Goal: Task Accomplishment & Management: Use online tool/utility

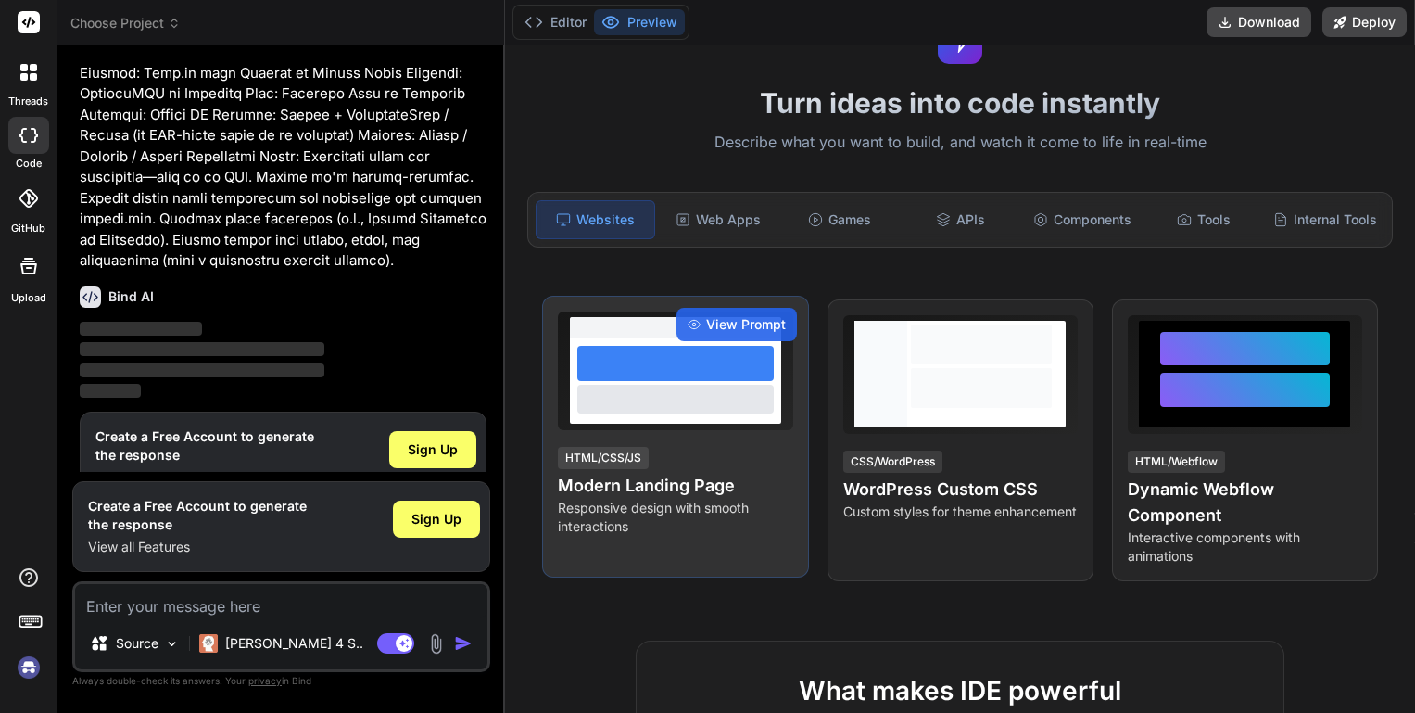
scroll to position [123, 0]
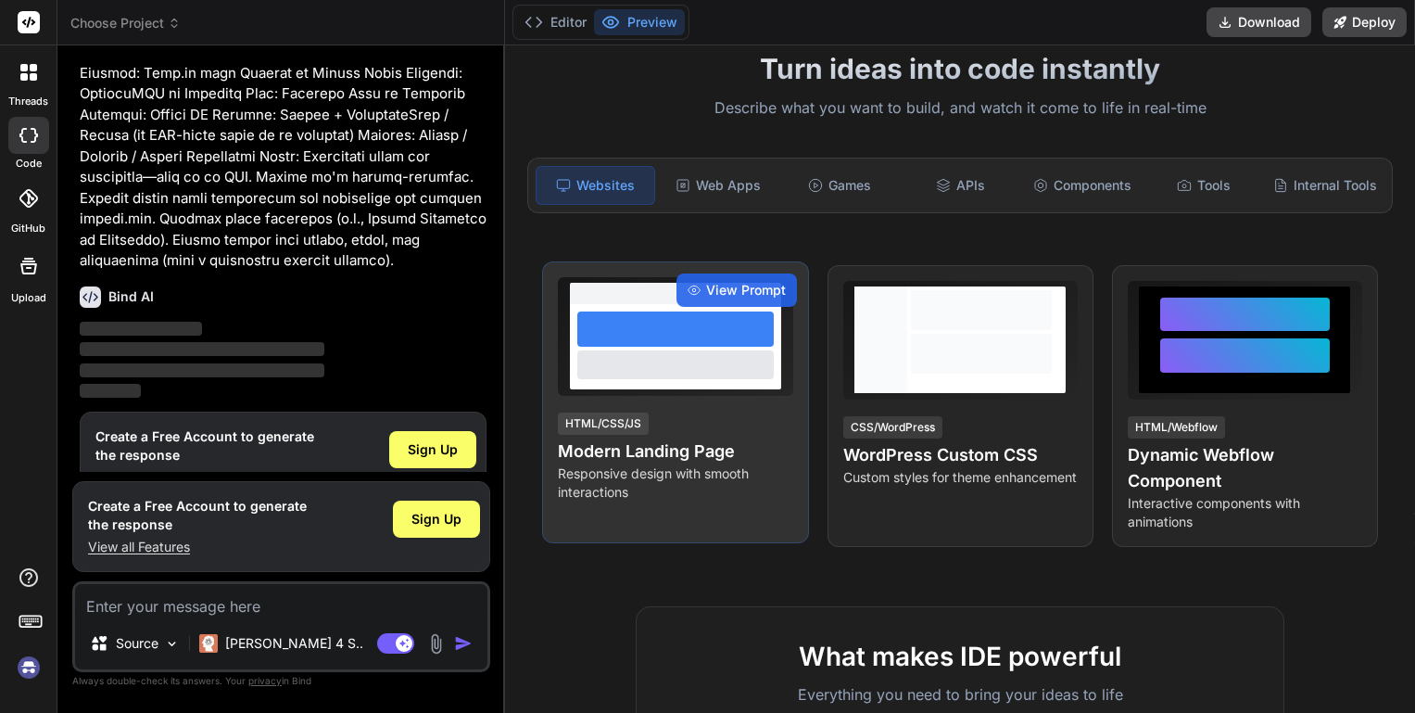
click at [729, 407] on div "View Prompt HTML/CSS/JS Modern Landing Page Responsive design with smooth inter…" at bounding box center [675, 402] width 266 height 282
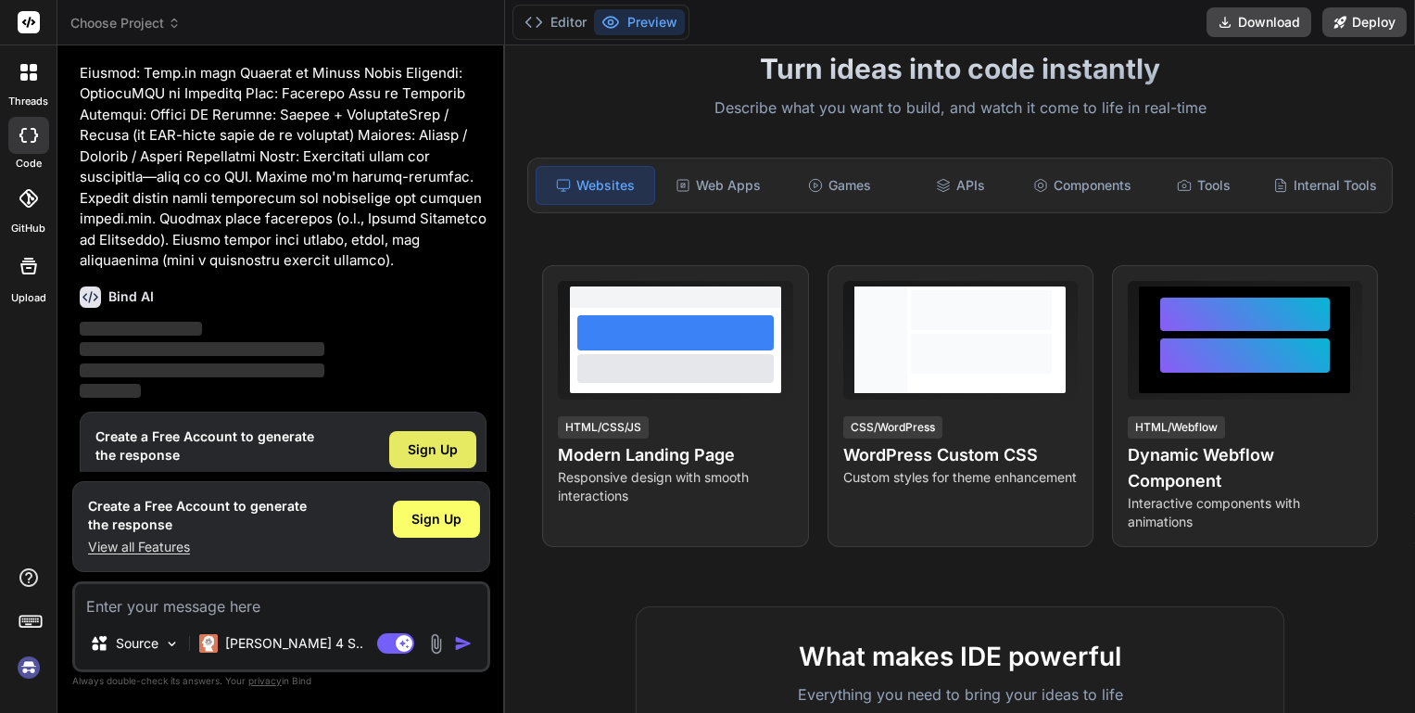
click at [446, 440] on span "Sign Up" at bounding box center [433, 449] width 50 height 19
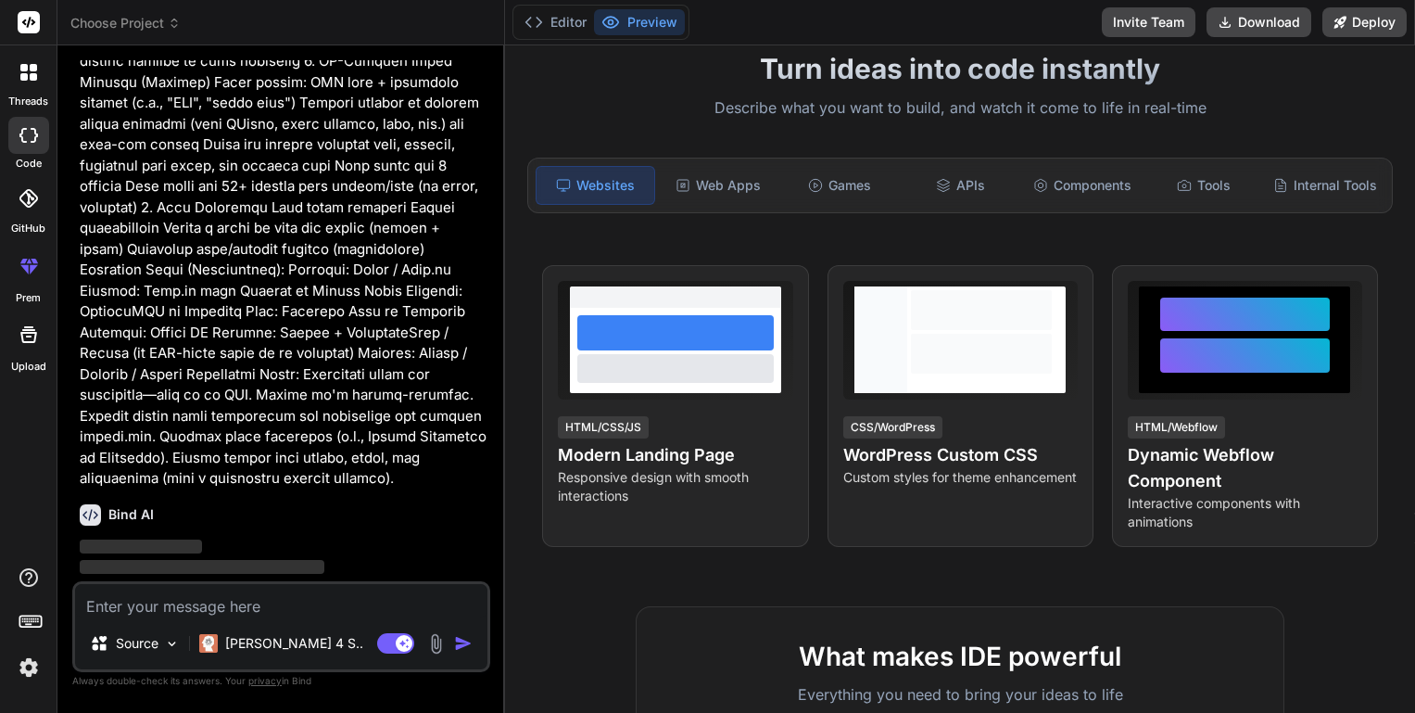
scroll to position [383, 0]
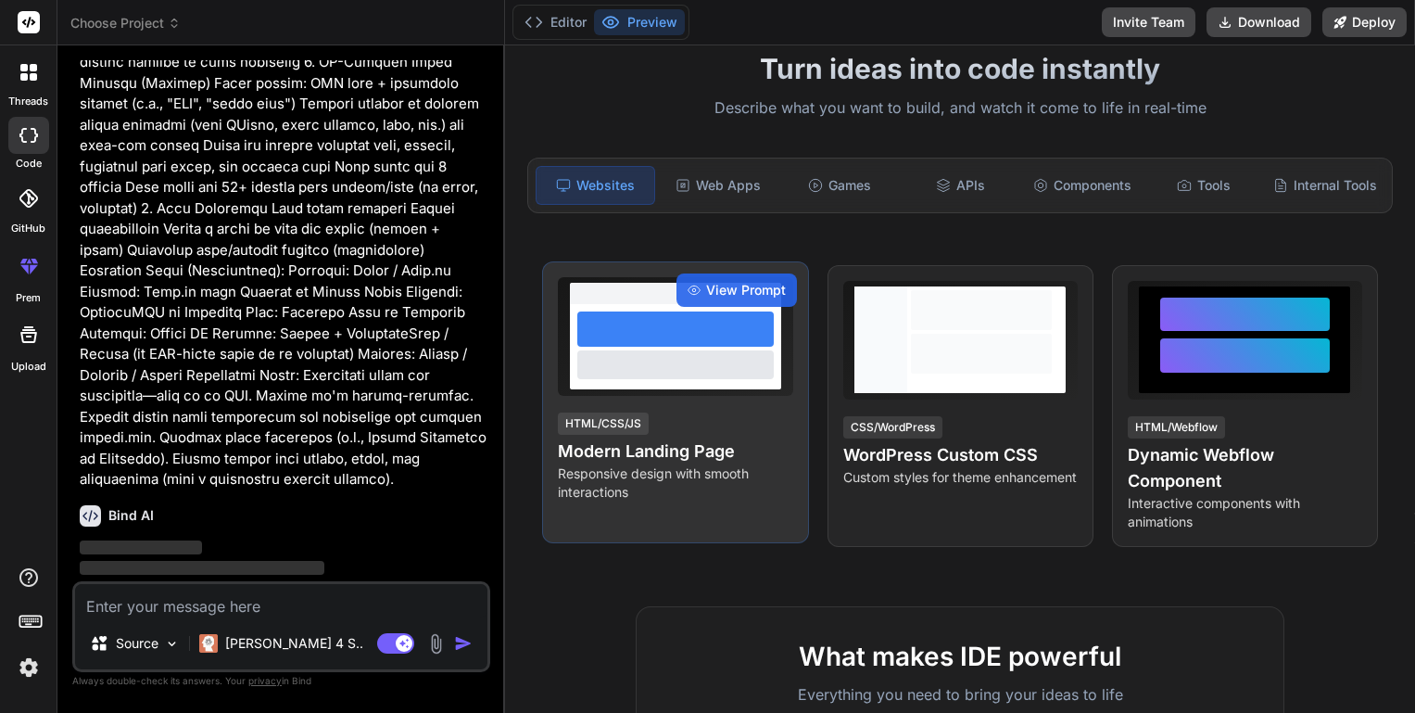
click at [701, 370] on div at bounding box center [675, 364] width 196 height 28
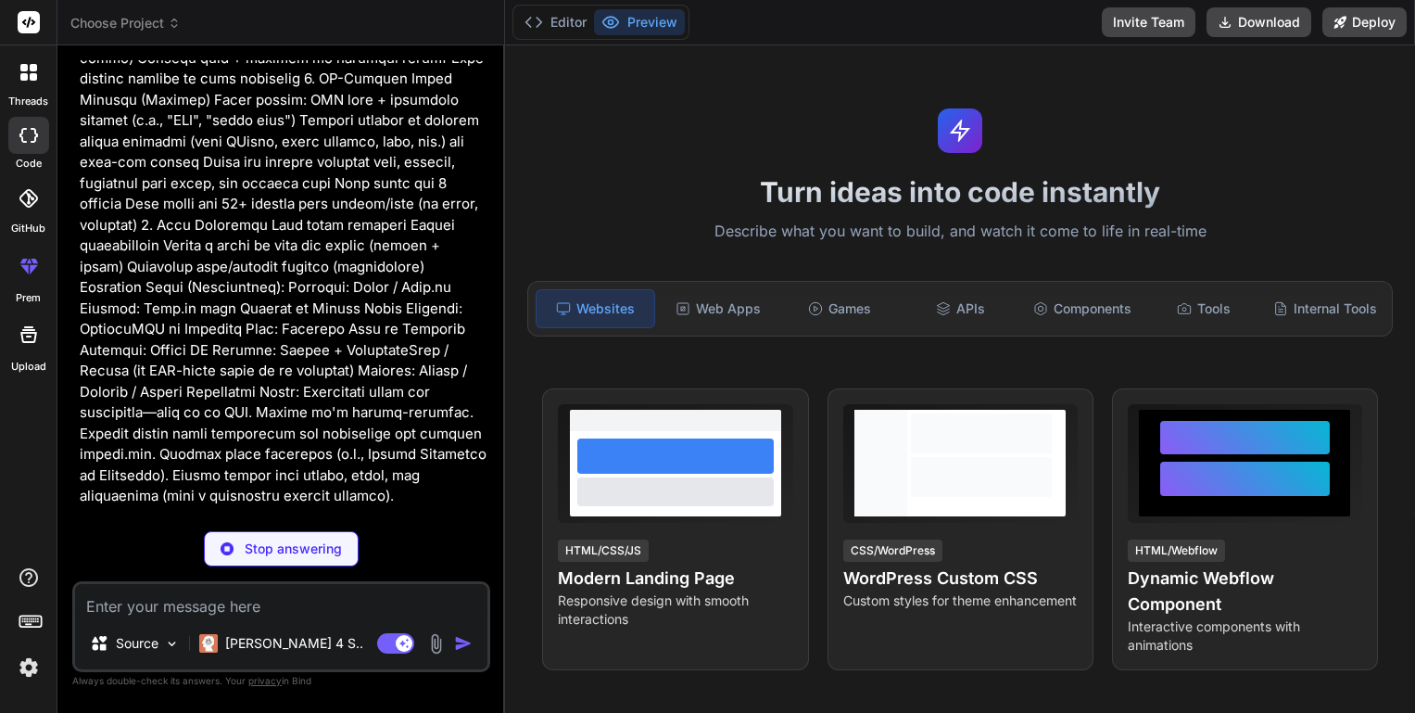
scroll to position [0, 0]
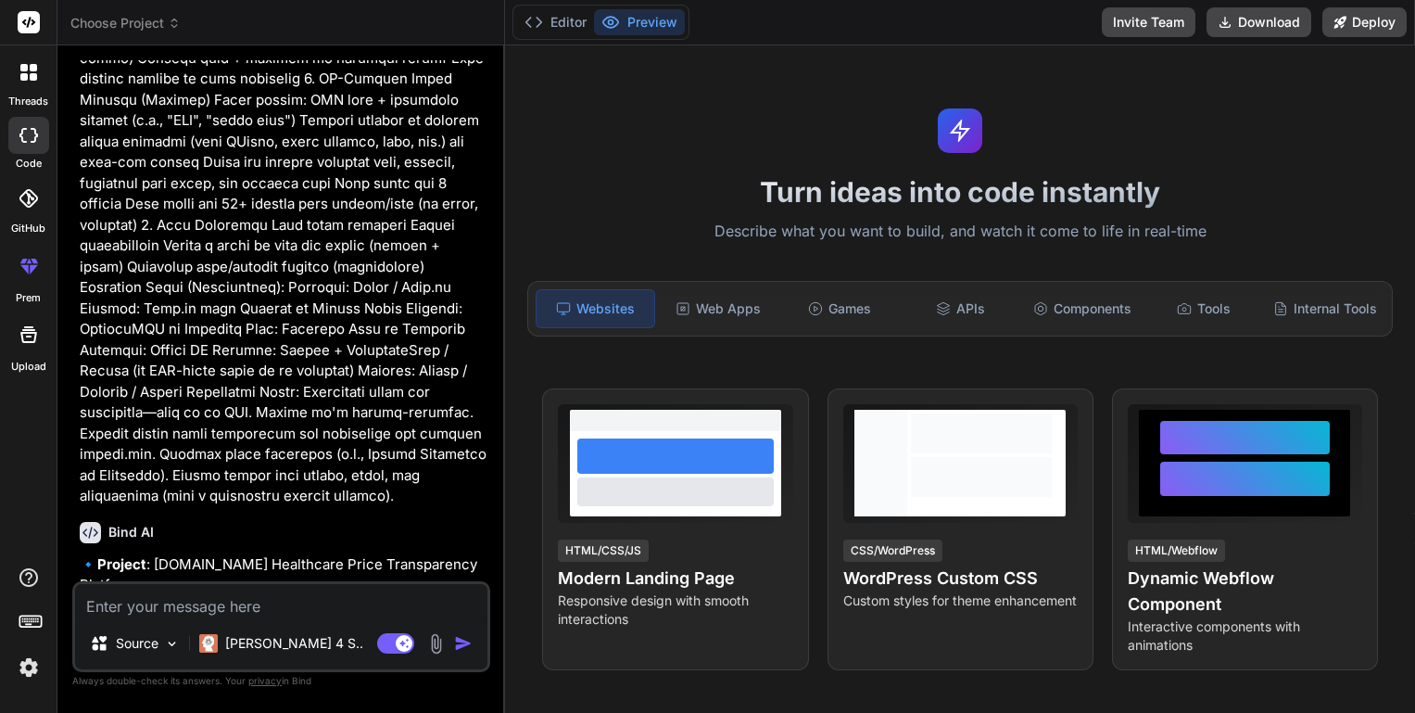
type textarea "x"
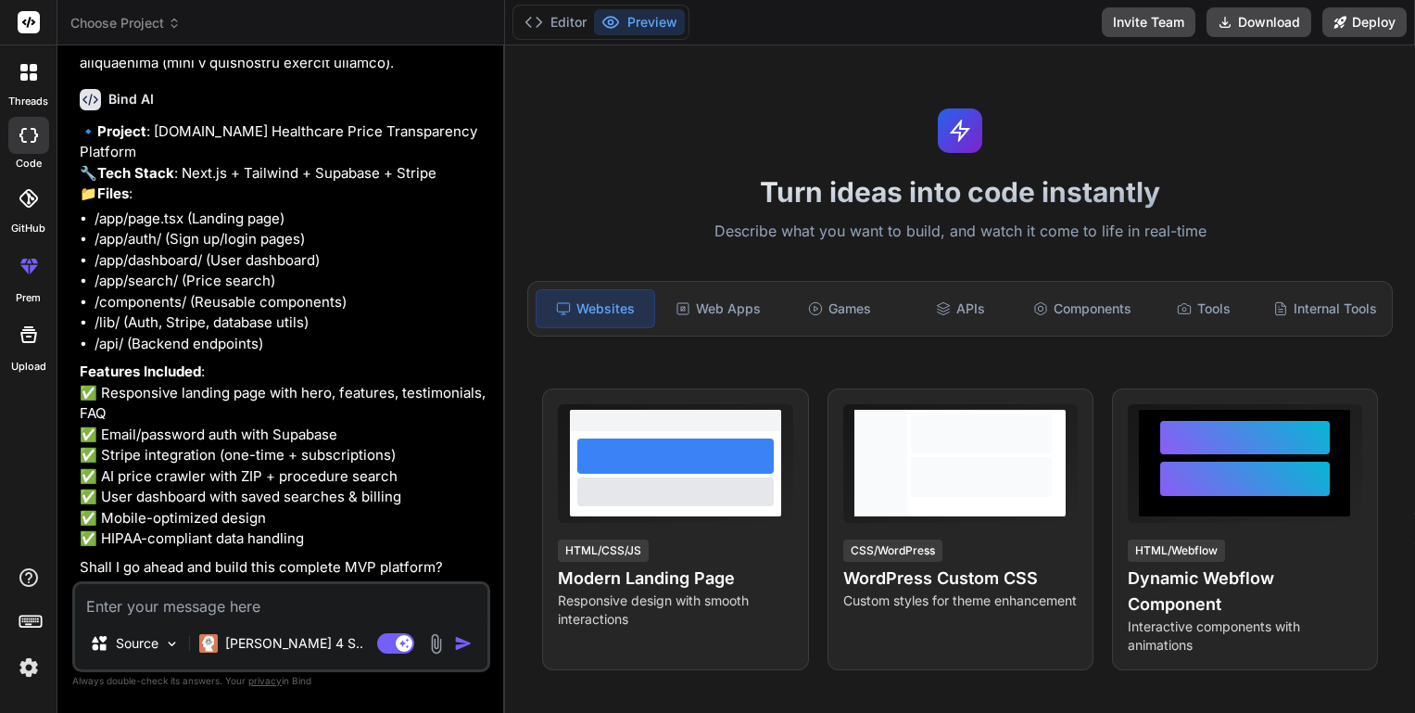
scroll to position [915, 0]
click at [264, 608] on textarea at bounding box center [281, 600] width 412 height 33
type textarea "y"
type textarea "x"
type textarea "ye"
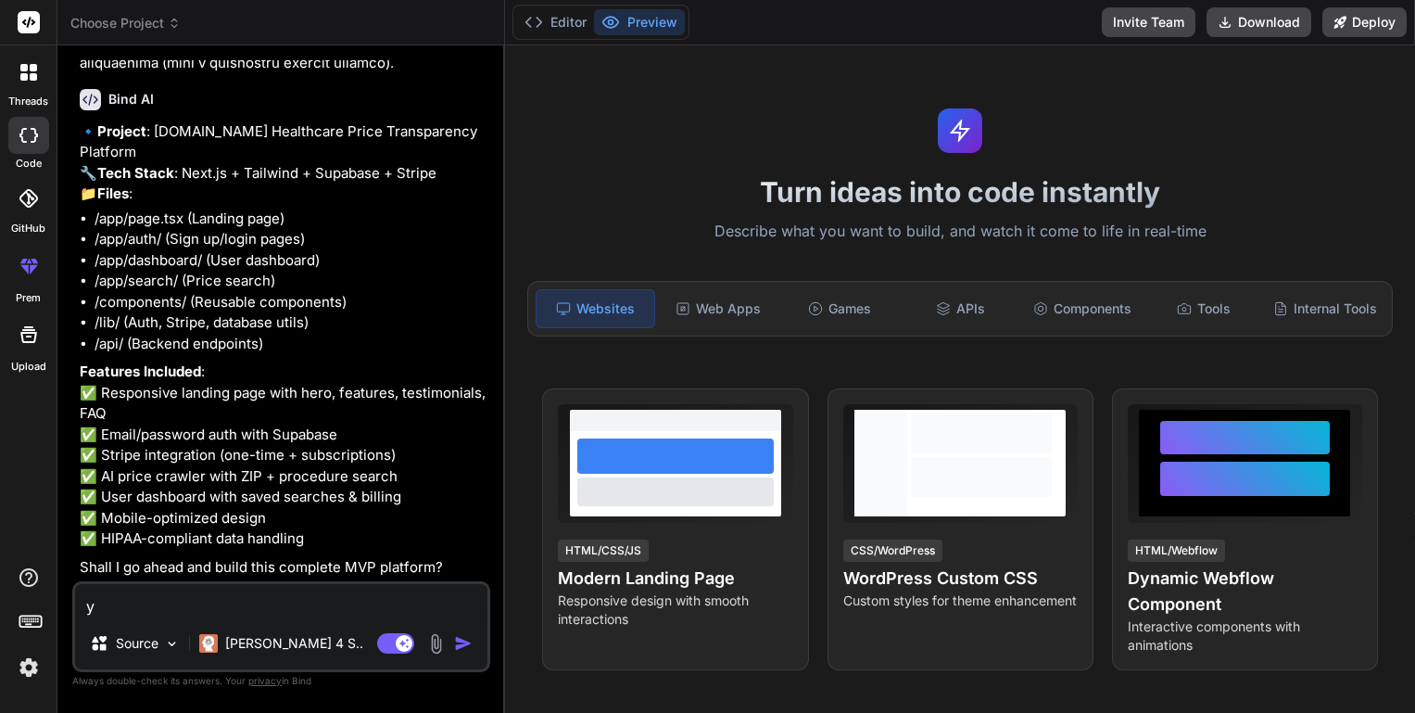
type textarea "x"
type textarea "yes"
type textarea "x"
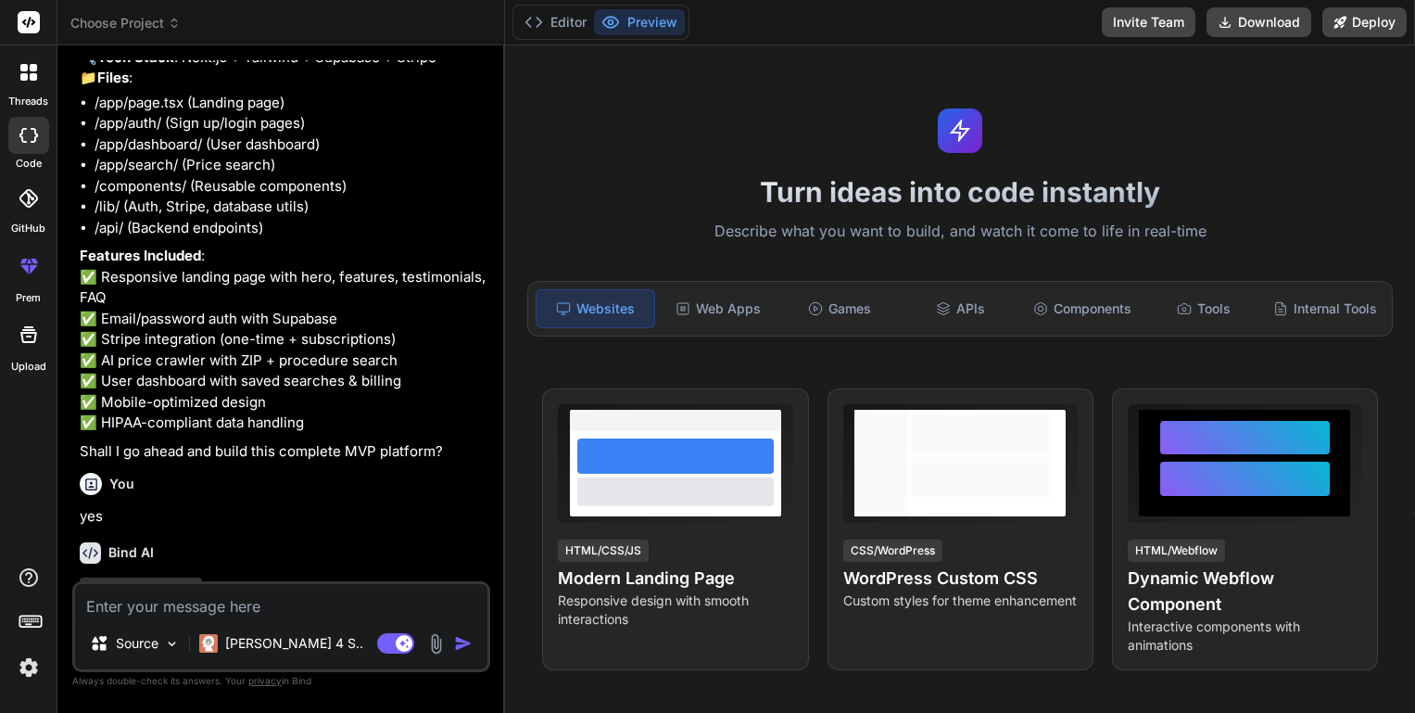
scroll to position [1105, 0]
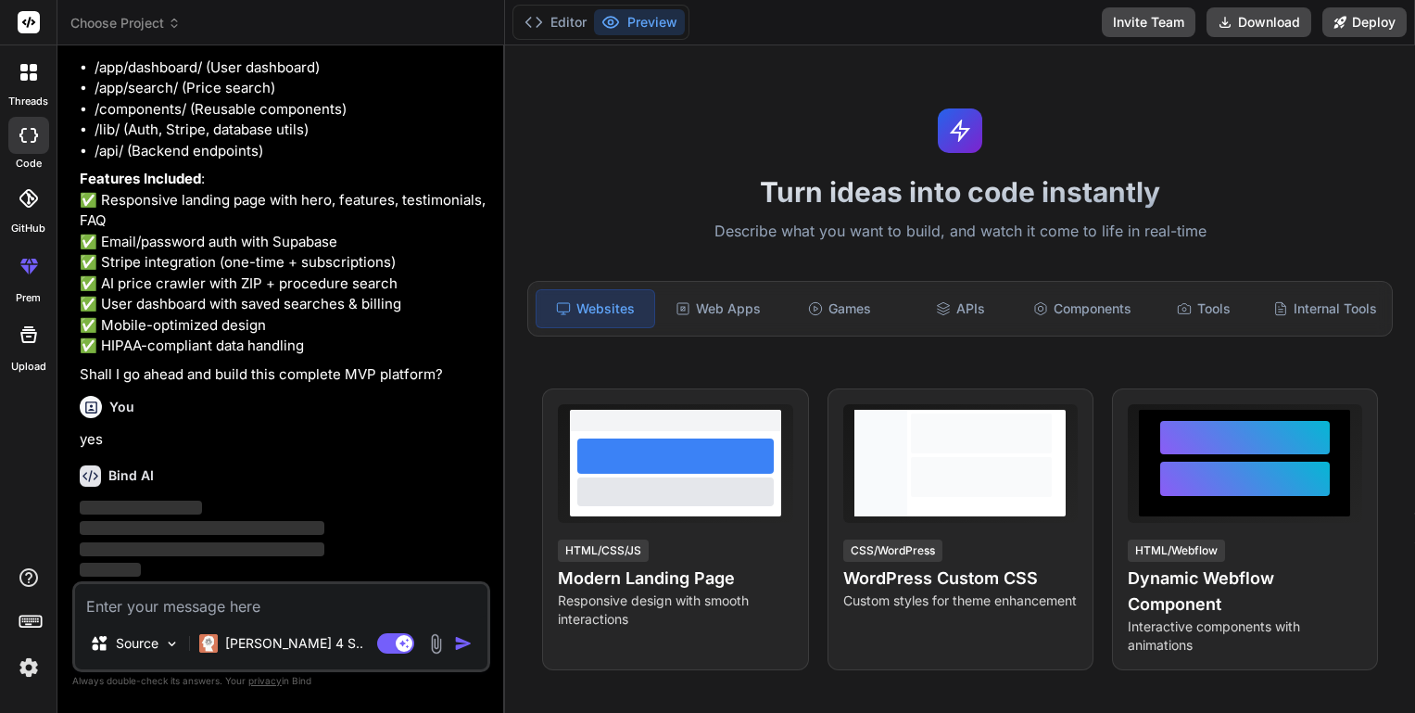
drag, startPoint x: 343, startPoint y: 348, endPoint x: 191, endPoint y: 256, distance: 178.0
click at [142, 218] on p "Features Included : ✅ Responsive landing page with hero, features, testimonials…" at bounding box center [283, 263] width 407 height 188
click at [257, 321] on p "Features Included : ✅ Responsive landing page with hero, features, testimonials…" at bounding box center [283, 263] width 407 height 188
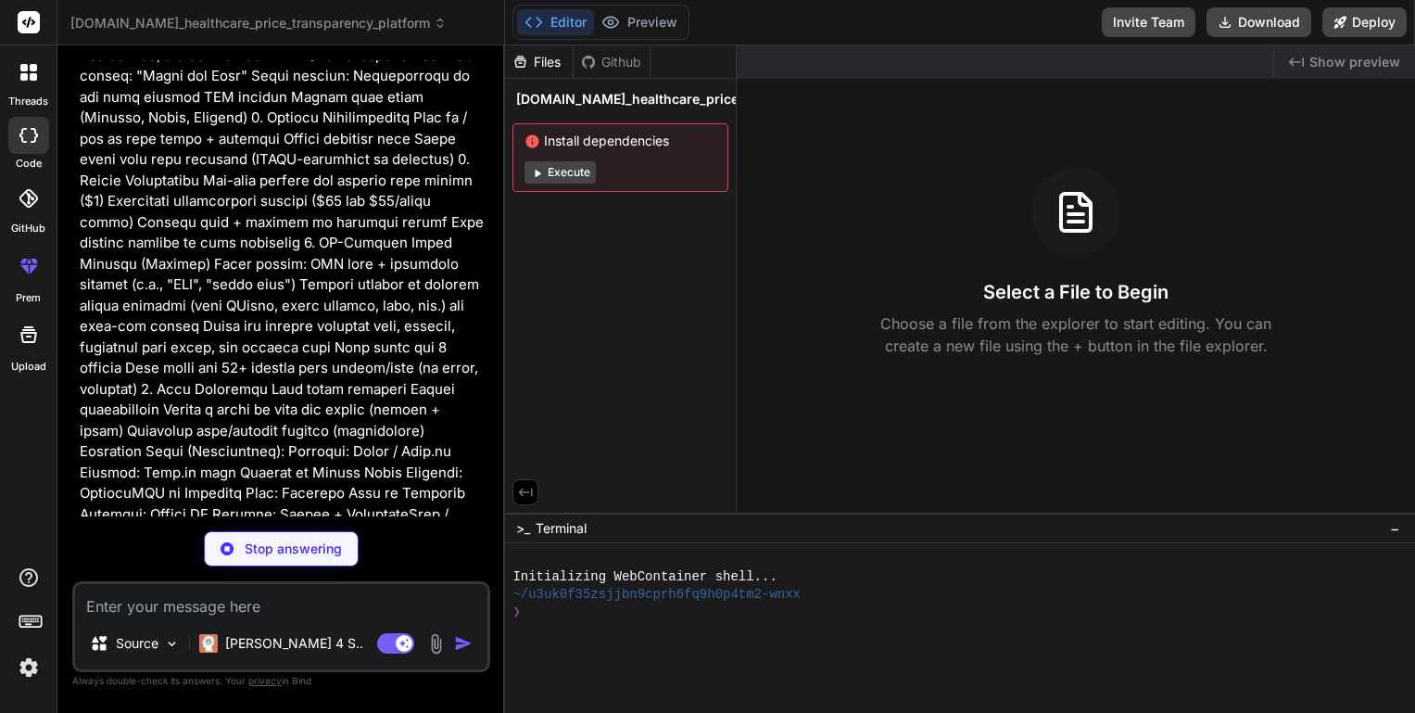
scroll to position [120, 0]
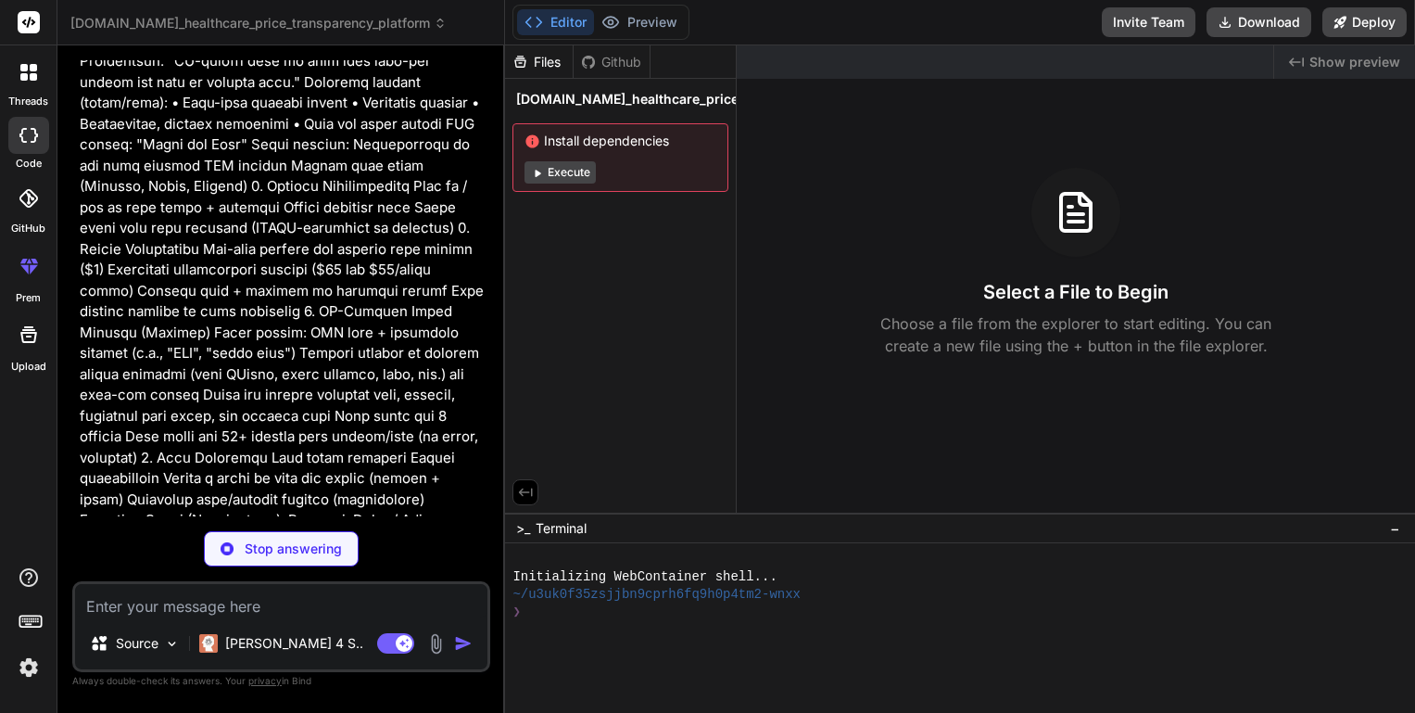
type textarea "x"
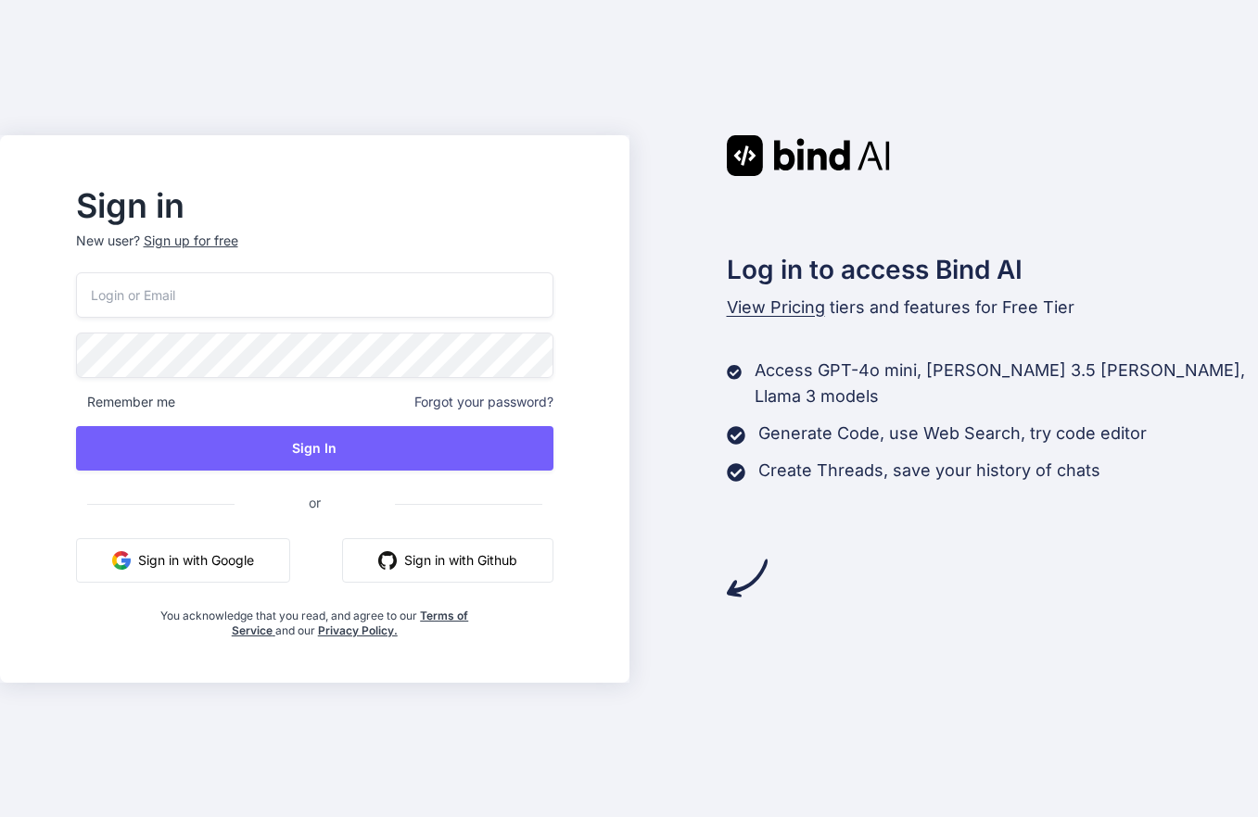
click at [270, 561] on button "Sign in with Google" at bounding box center [183, 560] width 214 height 44
